Goal: Information Seeking & Learning: Check status

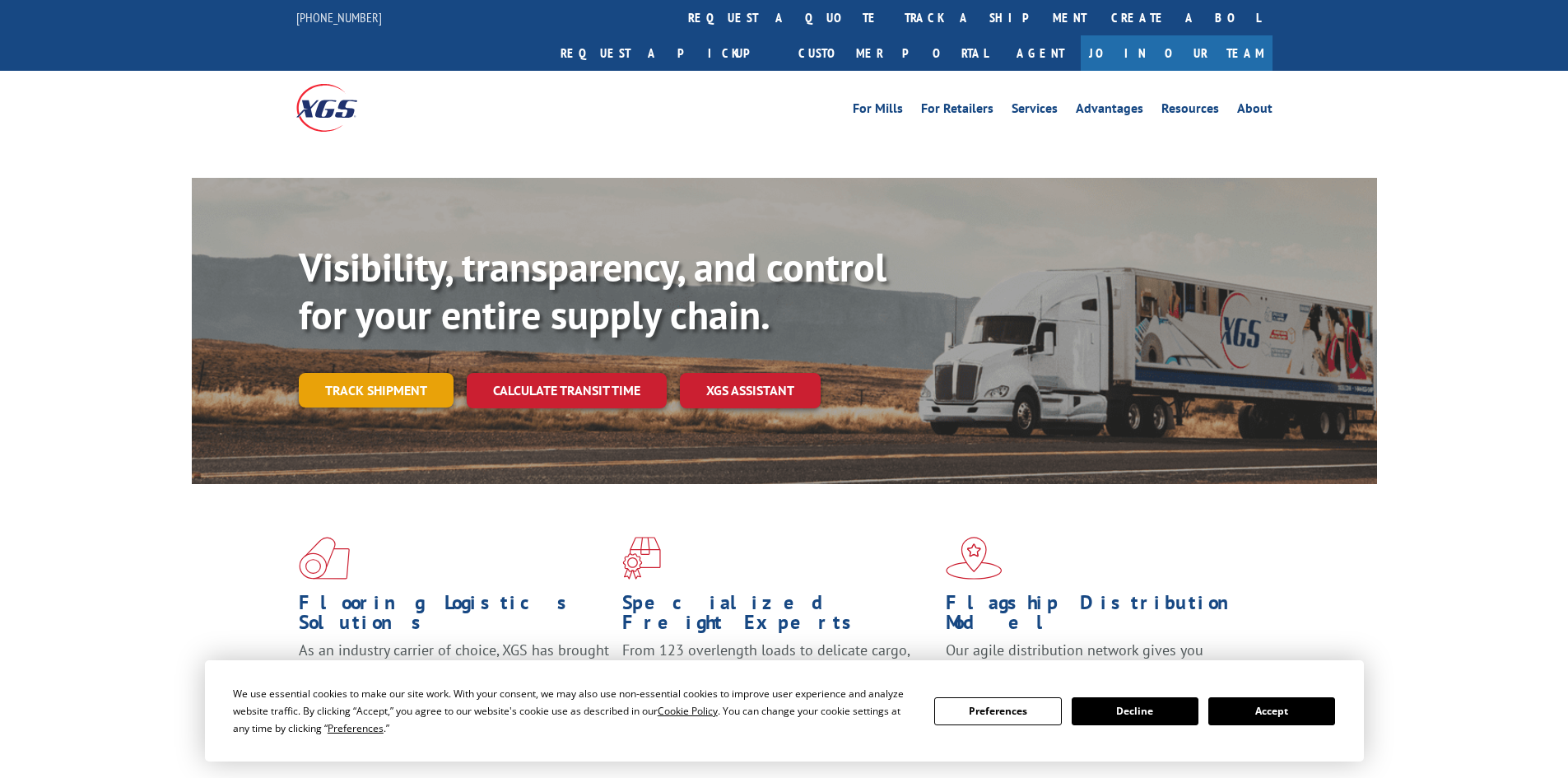
click at [366, 372] on link "Track shipment" at bounding box center [376, 389] width 155 height 35
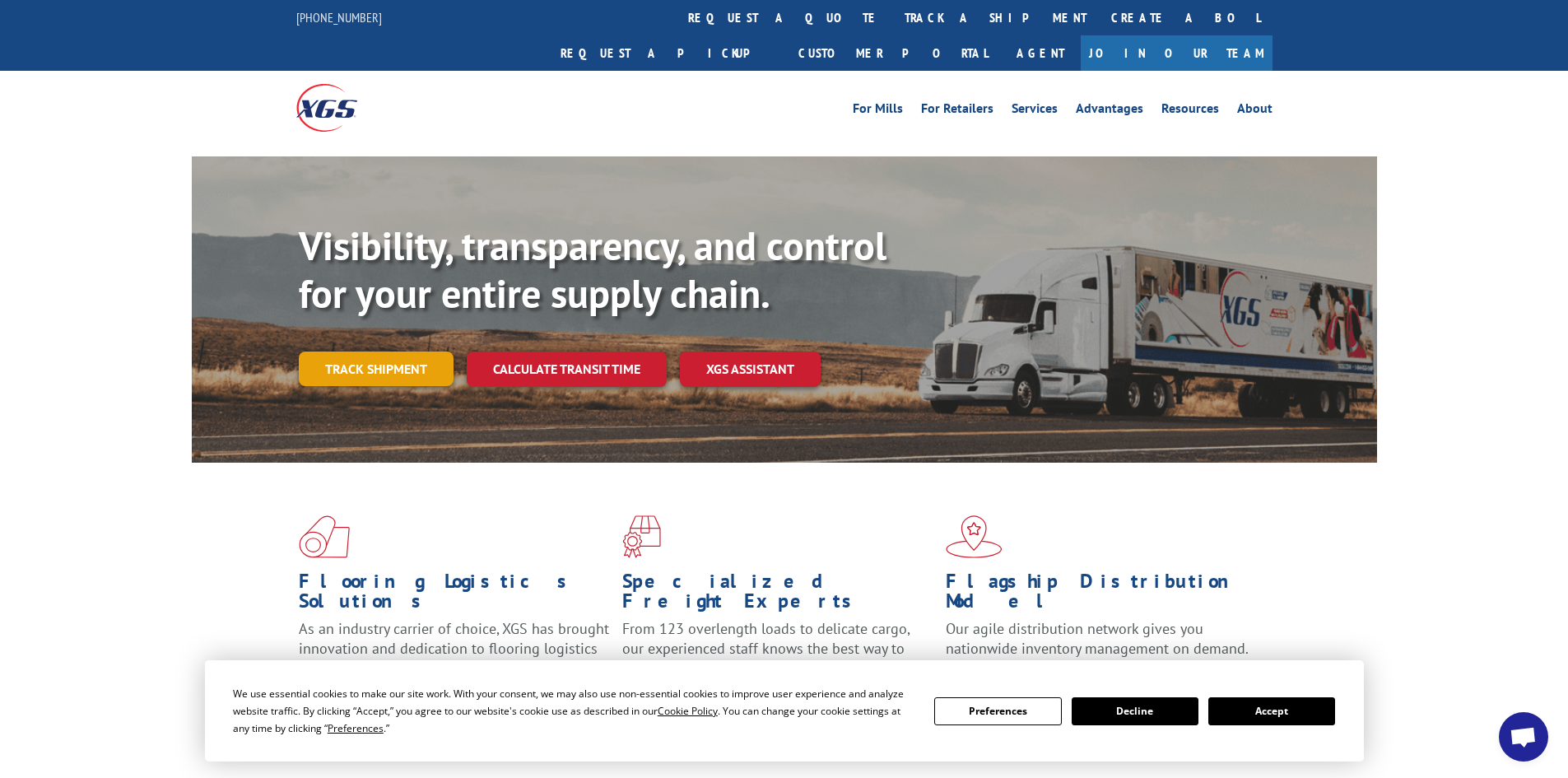
click at [384, 352] on link "Track shipment" at bounding box center [376, 369] width 155 height 35
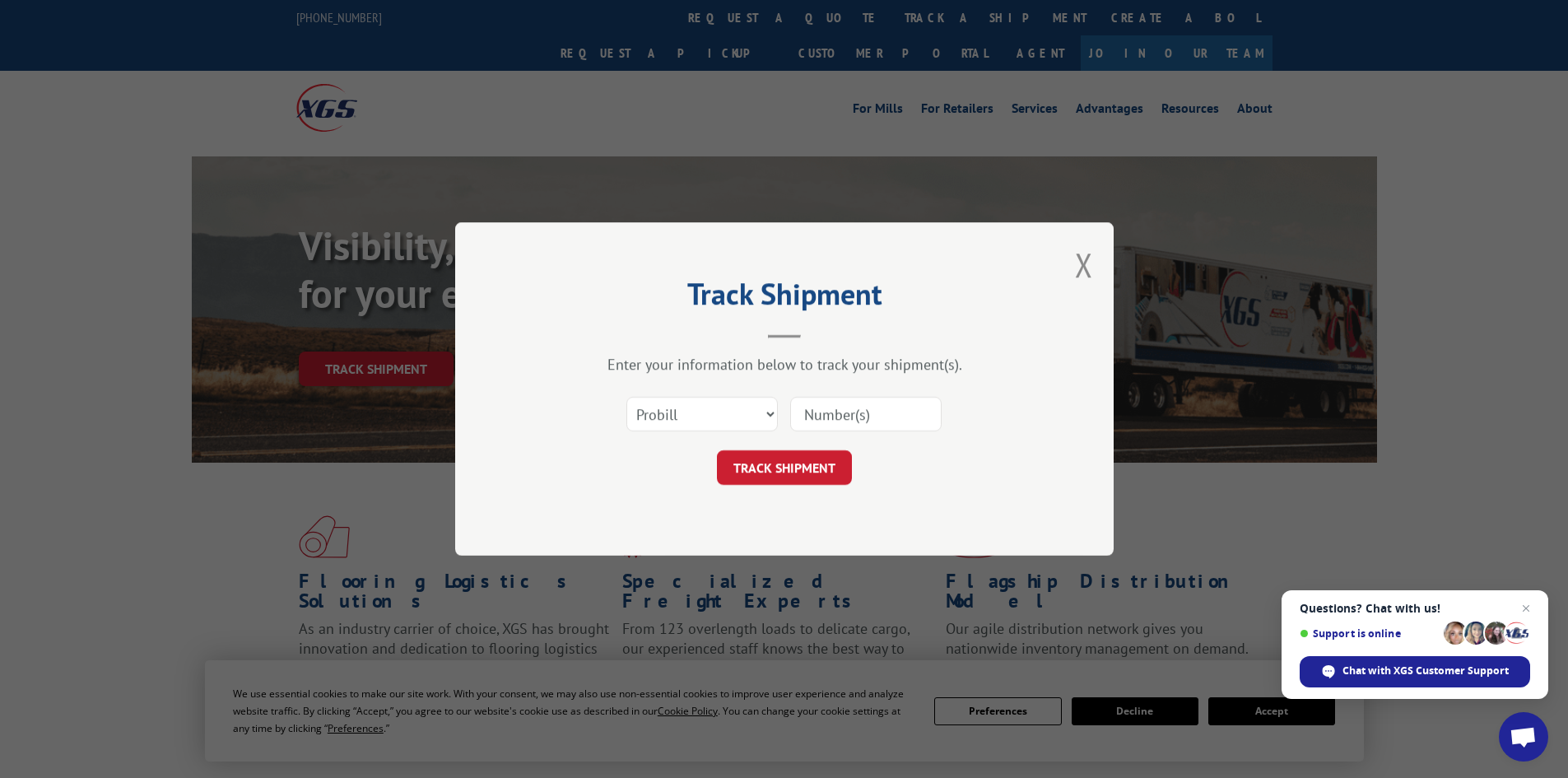
click at [810, 411] on input at bounding box center [866, 414] width 151 height 35
paste input "17470244"
type input "17470244"
click button "TRACK SHIPMENT" at bounding box center [784, 467] width 135 height 35
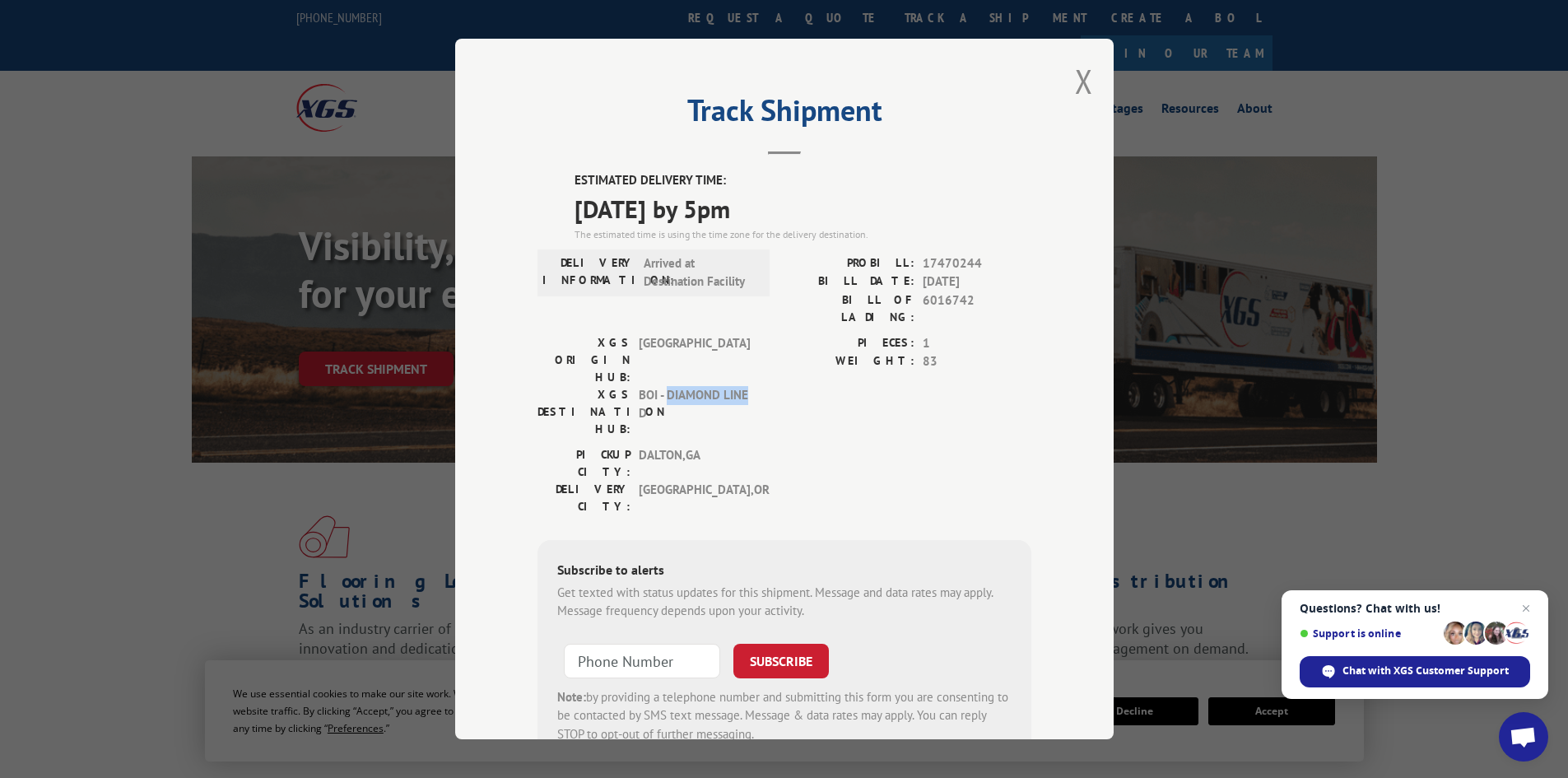
drag, startPoint x: 660, startPoint y: 343, endPoint x: 746, endPoint y: 350, distance: 86.3
click at [747, 386] on div "XGS DESTINATION HUB: BOI - DIAMOND LINE D" at bounding box center [648, 411] width 222 height 52
click at [1075, 92] on button "Close modal" at bounding box center [1084, 81] width 18 height 43
